Goal: Information Seeking & Learning: Learn about a topic

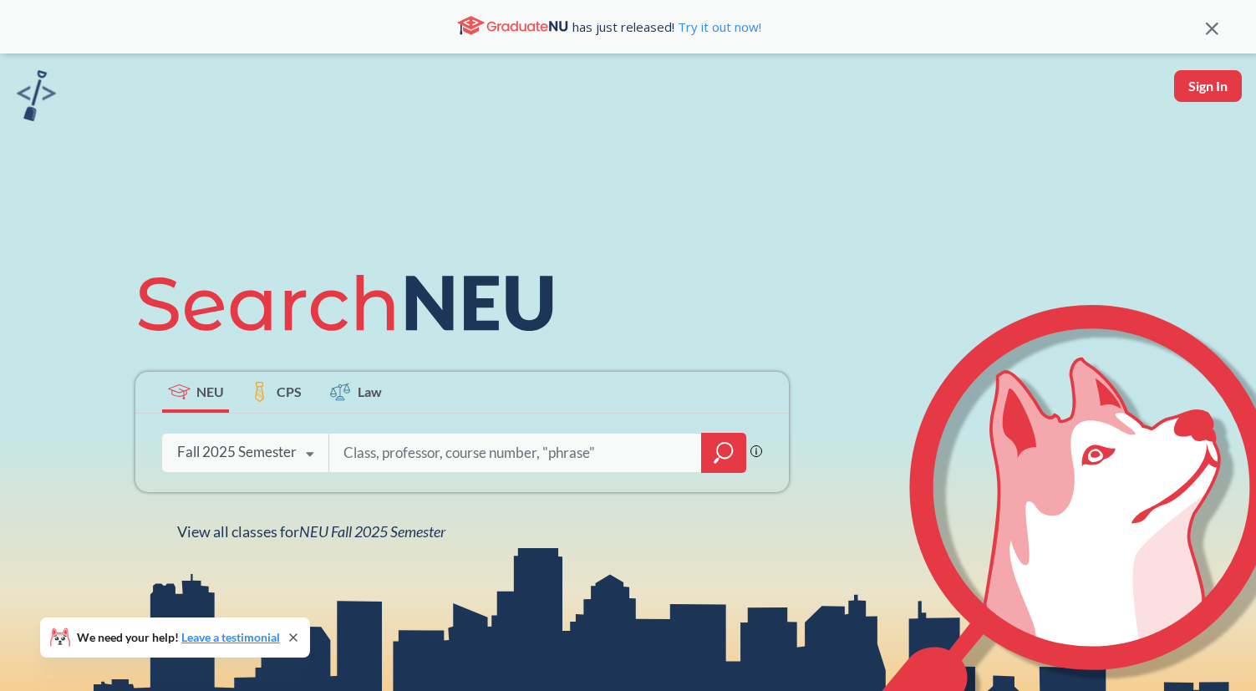
click at [1224, 33] on div "has just released! Try it out now!" at bounding box center [628, 26] width 1256 height 53
click at [1209, 23] on icon at bounding box center [1212, 29] width 13 height 13
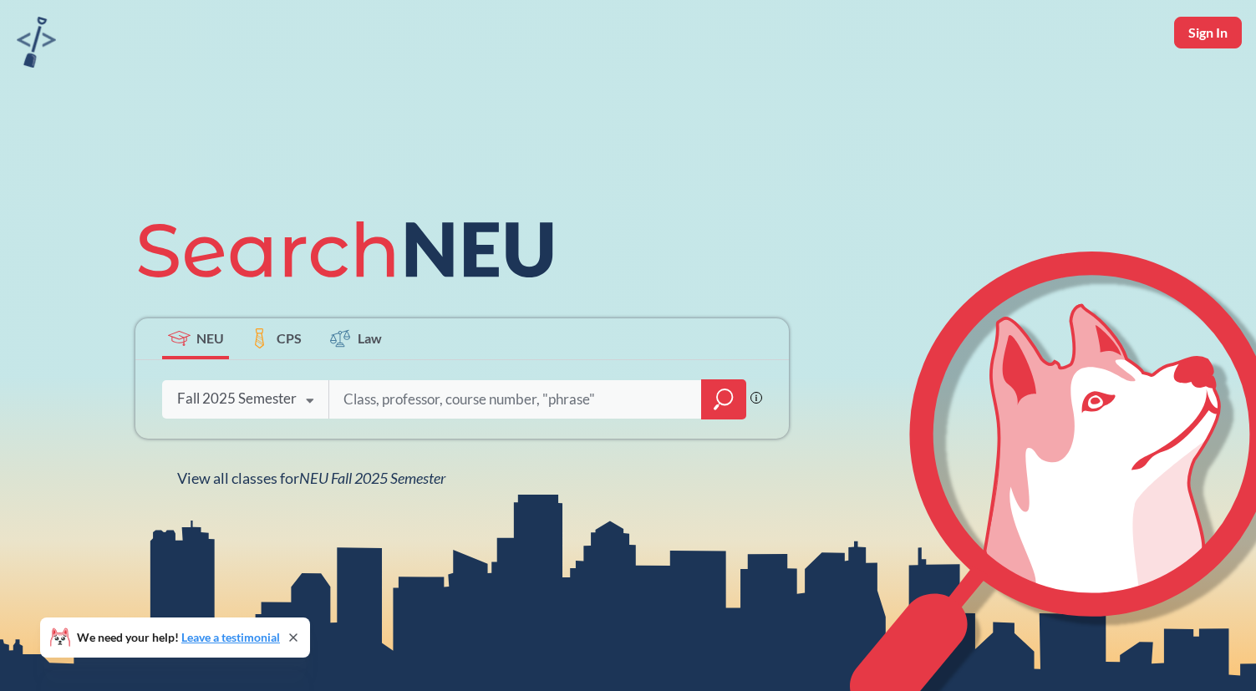
click at [536, 411] on input "search" at bounding box center [516, 399] width 348 height 35
type input "hci"
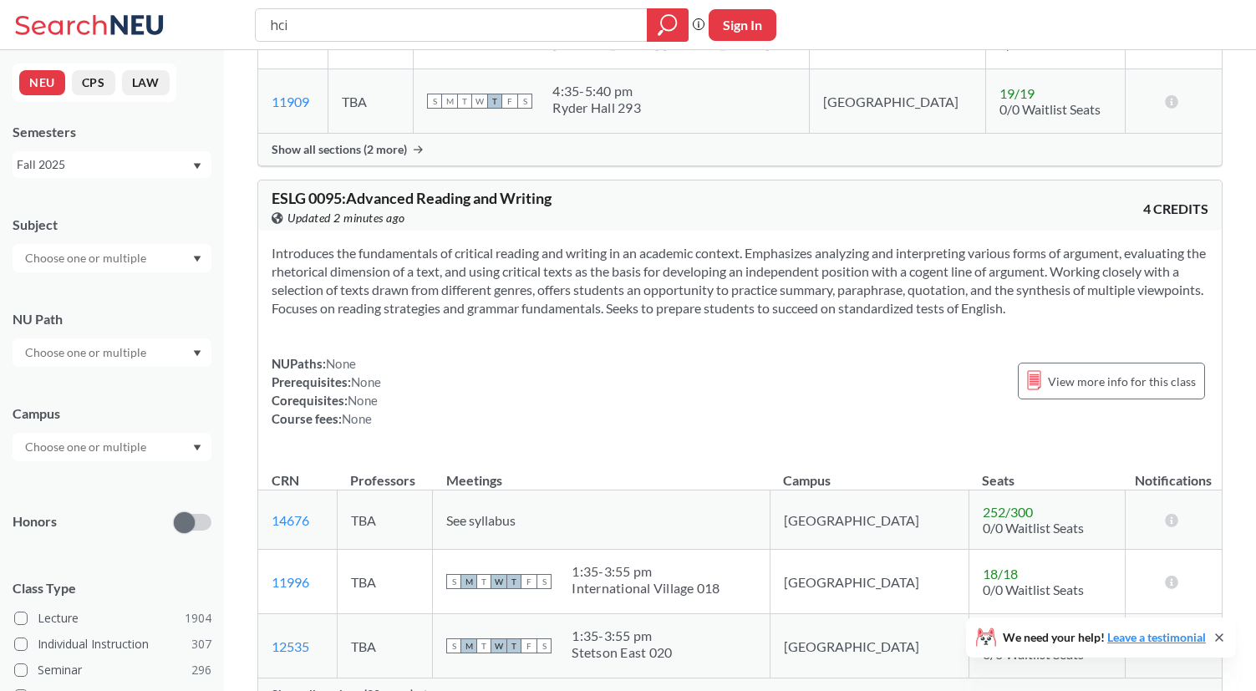
scroll to position [960, 0]
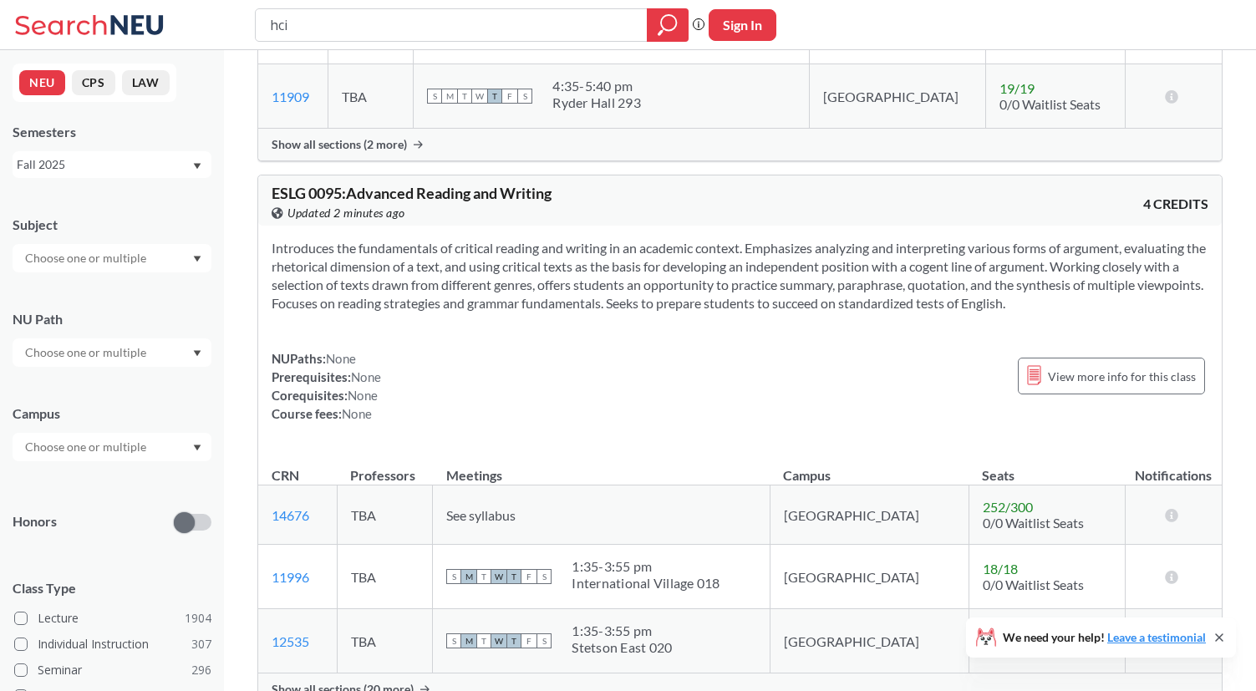
click at [325, 31] on input "hci" at bounding box center [451, 25] width 367 height 28
type input "human computer interaction"
